Goal: Obtain resource: Obtain resource

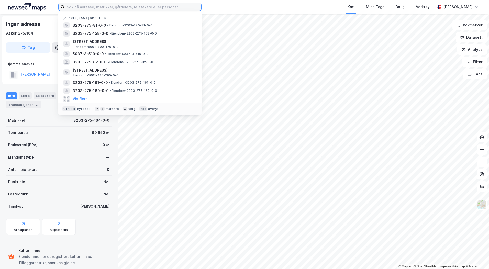
click at [101, 8] on input at bounding box center [133, 7] width 136 height 8
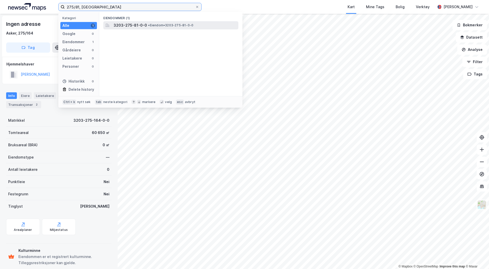
type input "275/81, [GEOGRAPHIC_DATA]"
click at [141, 26] on span "3203-275-81-0-0" at bounding box center [129, 25] width 33 height 6
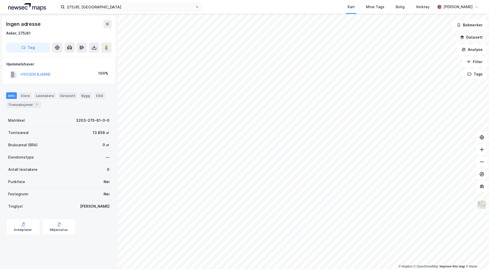
click at [465, 40] on button "Datasett" at bounding box center [470, 37] width 31 height 10
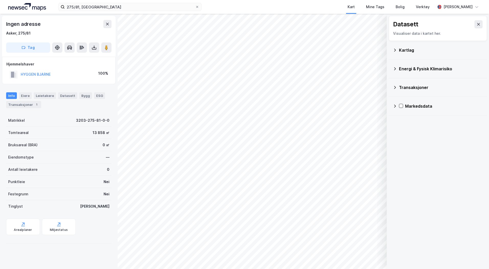
click at [403, 50] on div "Kartlag" at bounding box center [441, 50] width 84 height 6
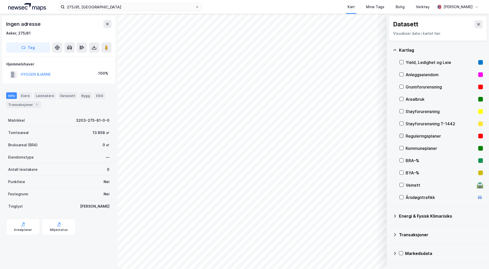
click at [401, 136] on icon at bounding box center [401, 136] width 3 height 2
click at [476, 23] on icon at bounding box center [478, 24] width 4 height 4
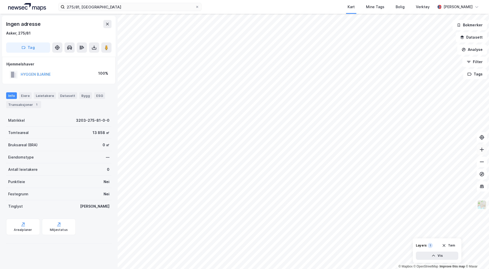
click at [480, 149] on icon at bounding box center [481, 149] width 5 height 5
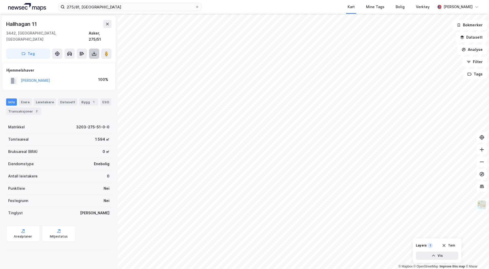
click at [93, 53] on icon at bounding box center [94, 53] width 2 height 1
click at [75, 62] on div "Last ned grunnbok" at bounding box center [69, 64] width 30 height 4
click at [93, 51] on icon at bounding box center [93, 53] width 5 height 5
click at [69, 62] on div "Last ned grunnbok" at bounding box center [69, 64] width 30 height 4
